Goal: Complete application form

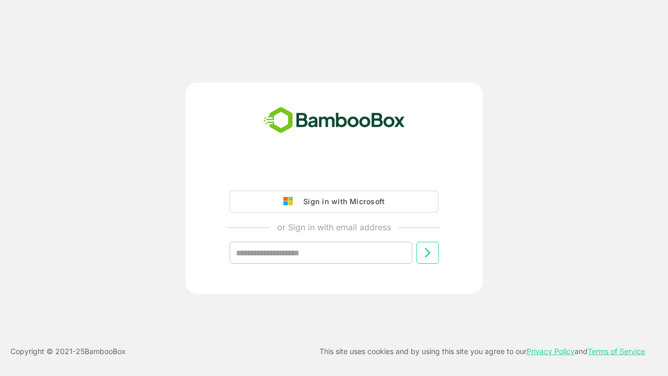
type input "**********"
click at [428, 253] on icon at bounding box center [427, 253] width 13 height 13
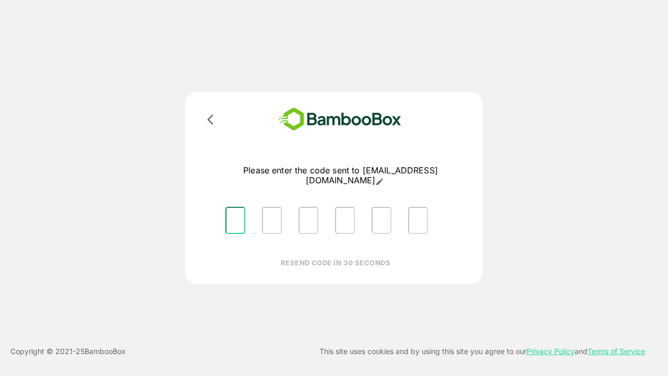
type input "*"
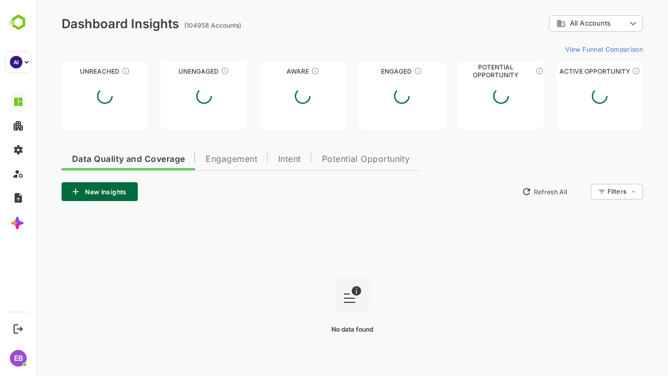
type input "**********"
